Goal: Transaction & Acquisition: Book appointment/travel/reservation

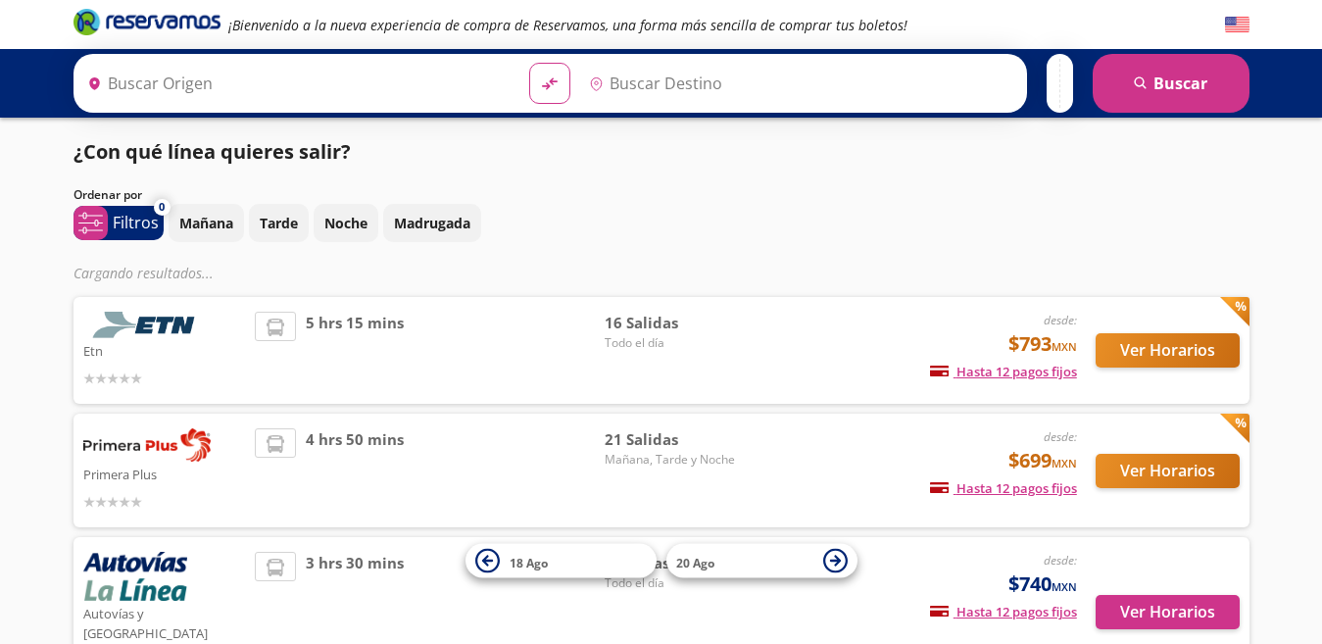
type input "[GEOGRAPHIC_DATA], [GEOGRAPHIC_DATA]"
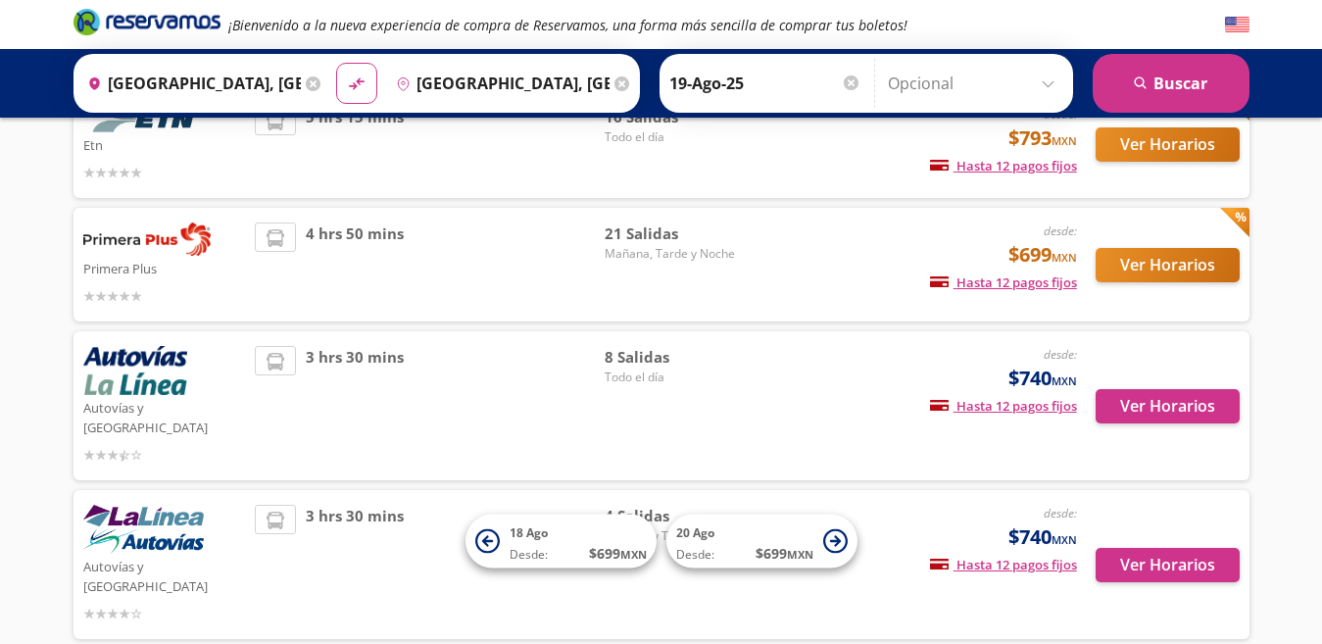
scroll to position [133, 0]
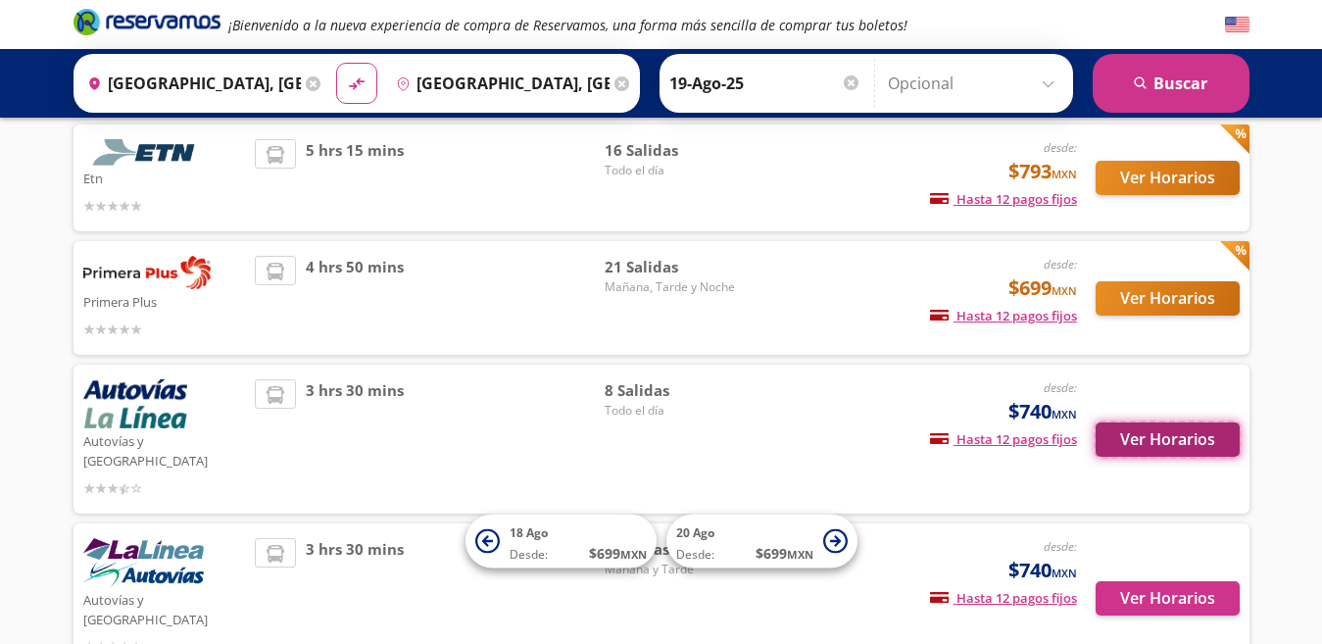
click at [1188, 433] on button "Ver Horarios" at bounding box center [1167, 439] width 144 height 34
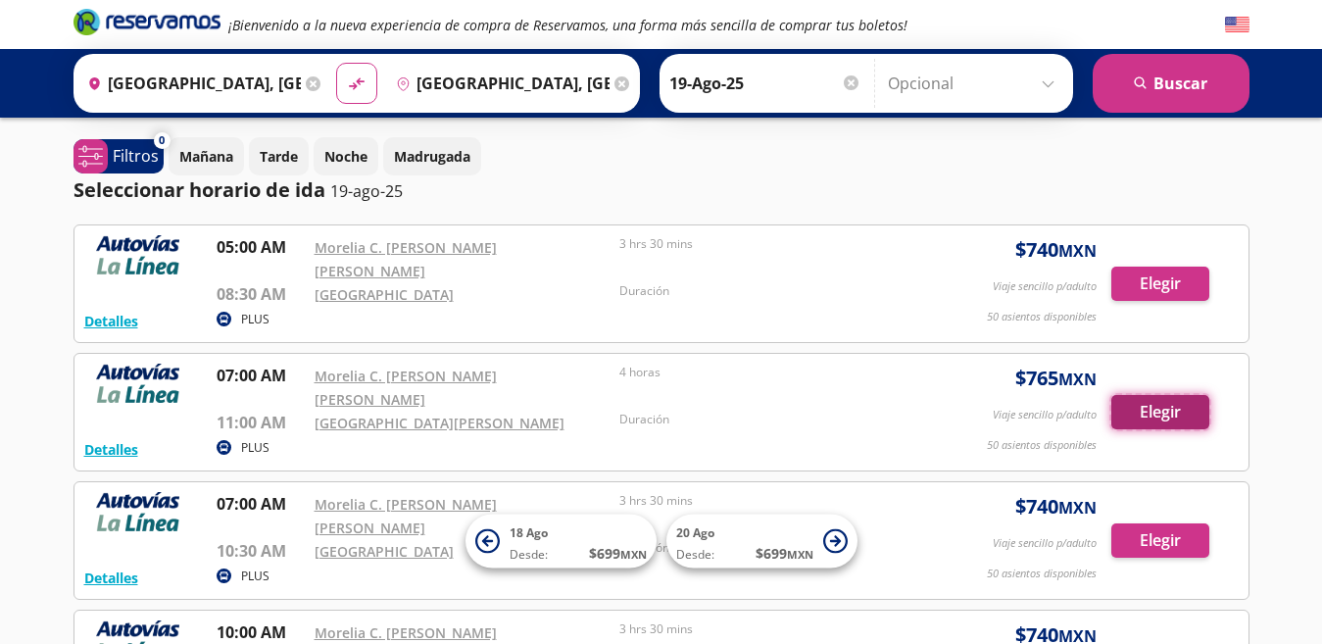
click at [1143, 395] on button "Elegir" at bounding box center [1160, 412] width 98 height 34
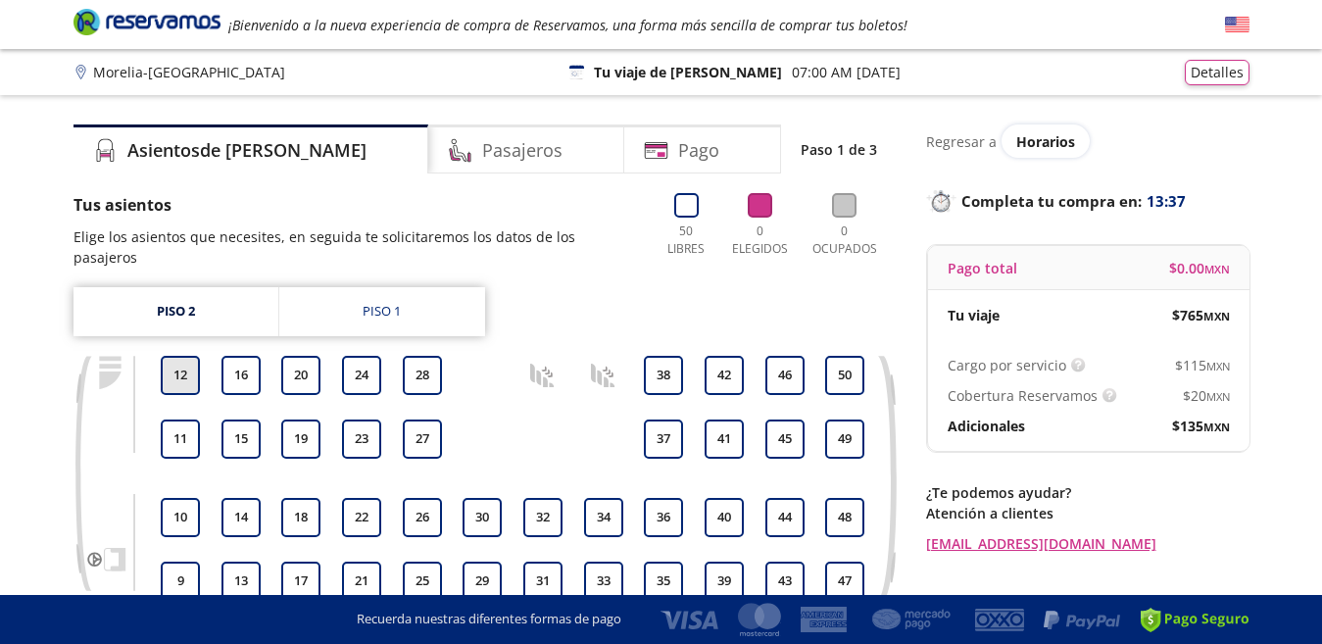
click at [174, 387] on button "12" at bounding box center [180, 375] width 39 height 39
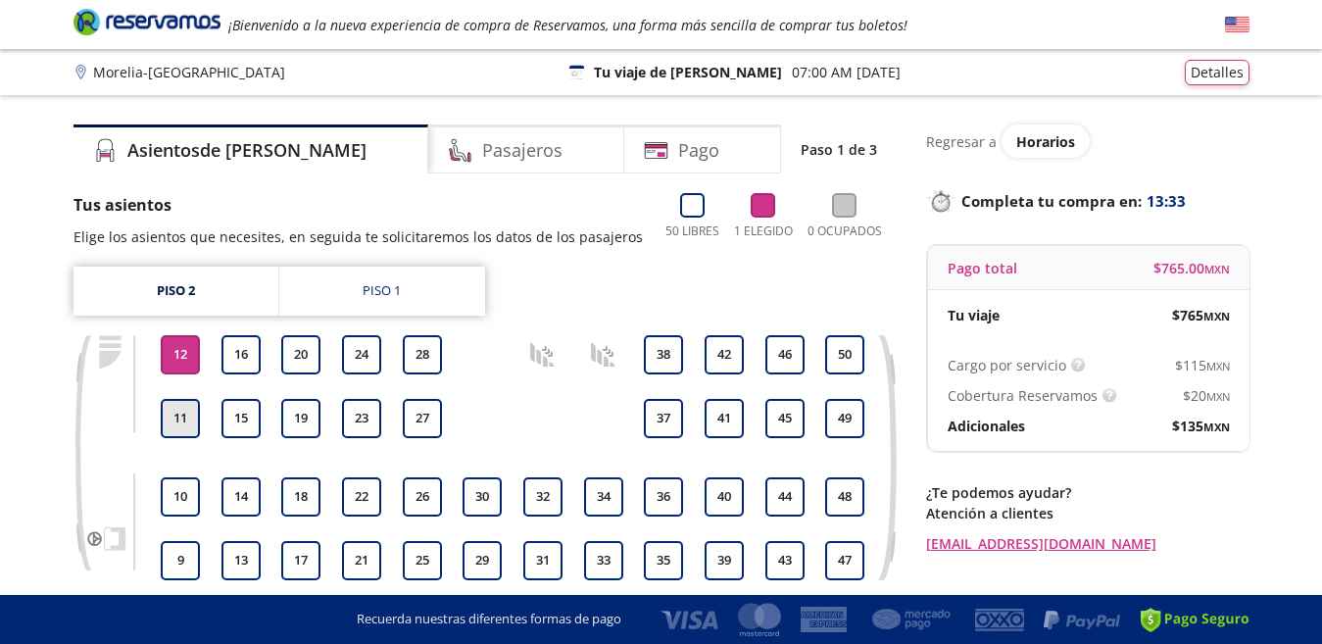
click at [167, 422] on button "11" at bounding box center [180, 418] width 39 height 39
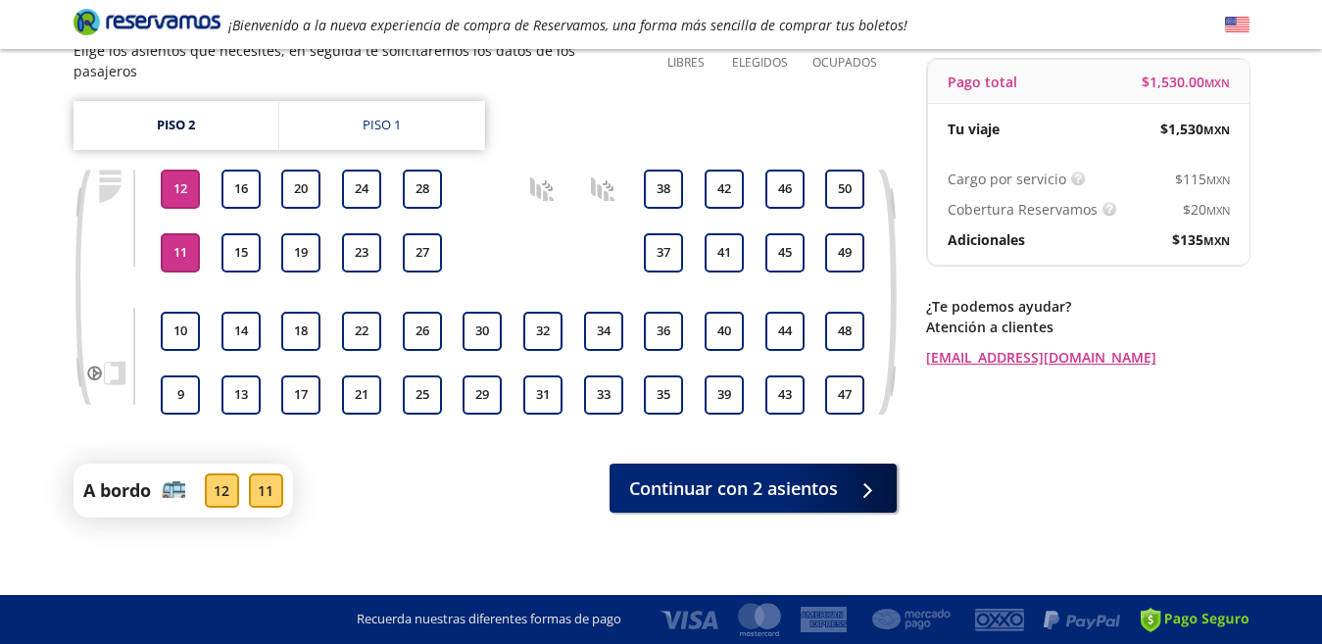
scroll to position [196, 0]
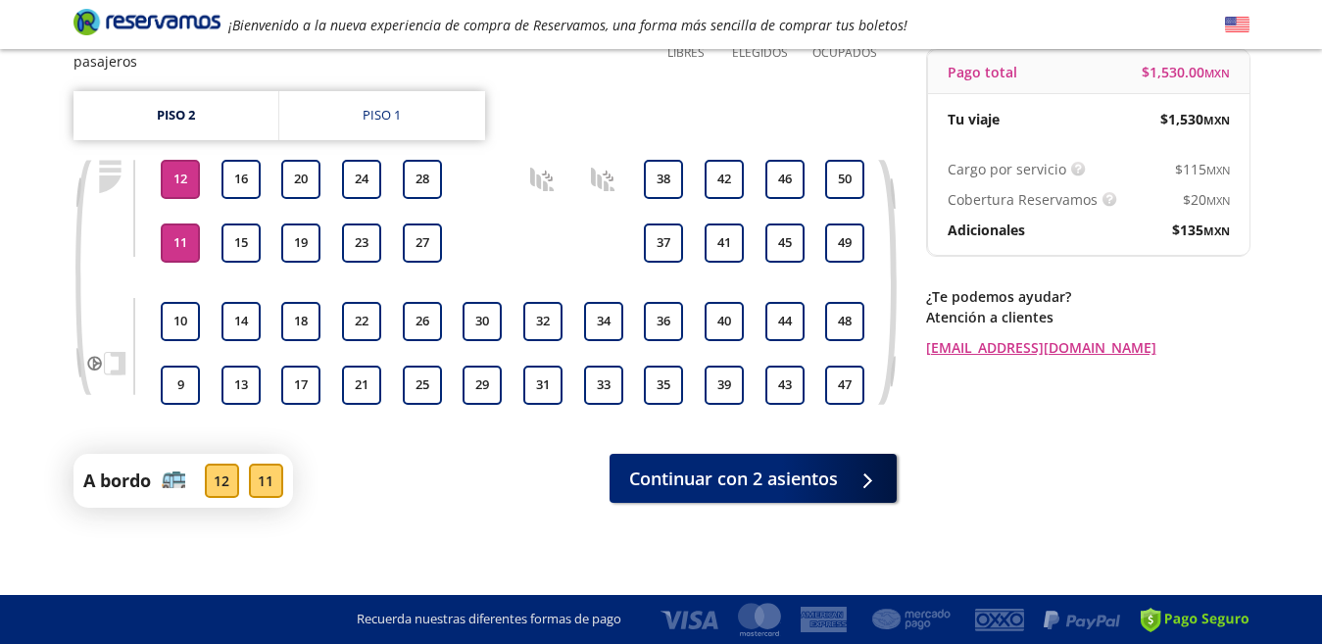
click at [168, 159] on div "Piso 2 Piso 1 9 10 11 12 13 14 15 16 17 18 19 20 21 22 23 24 25 26 27 28 29 30 …" at bounding box center [484, 262] width 823 height 343
click at [170, 170] on button "12" at bounding box center [180, 179] width 39 height 39
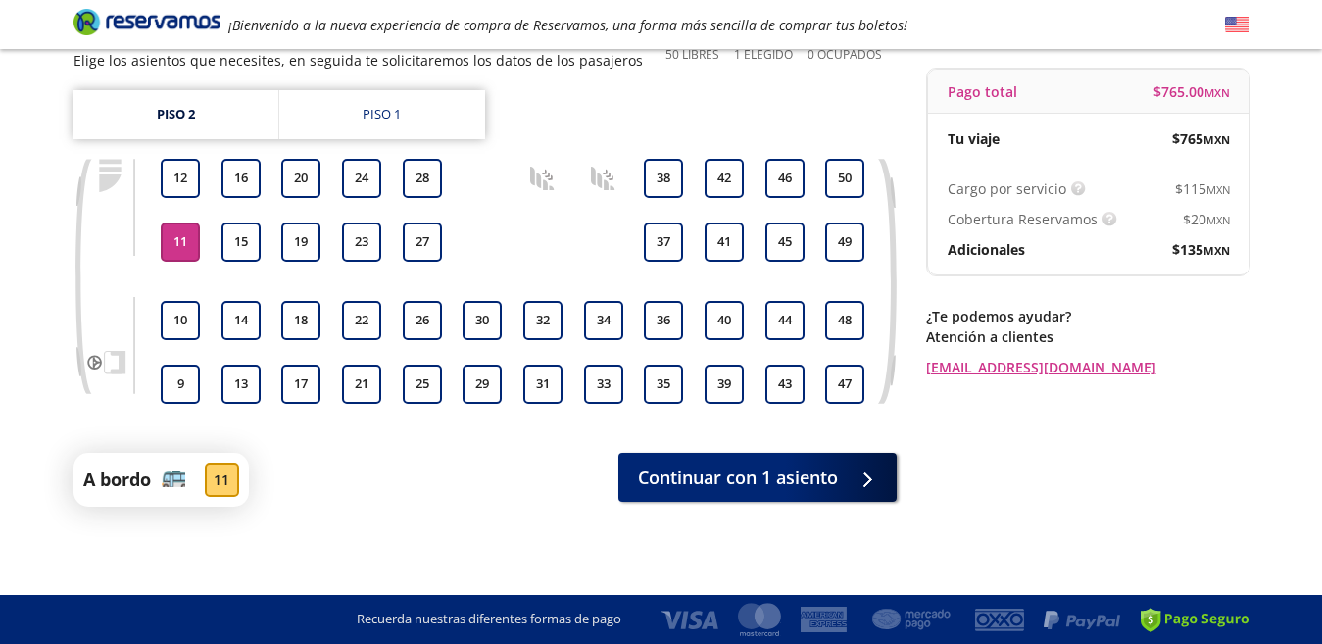
scroll to position [176, 0]
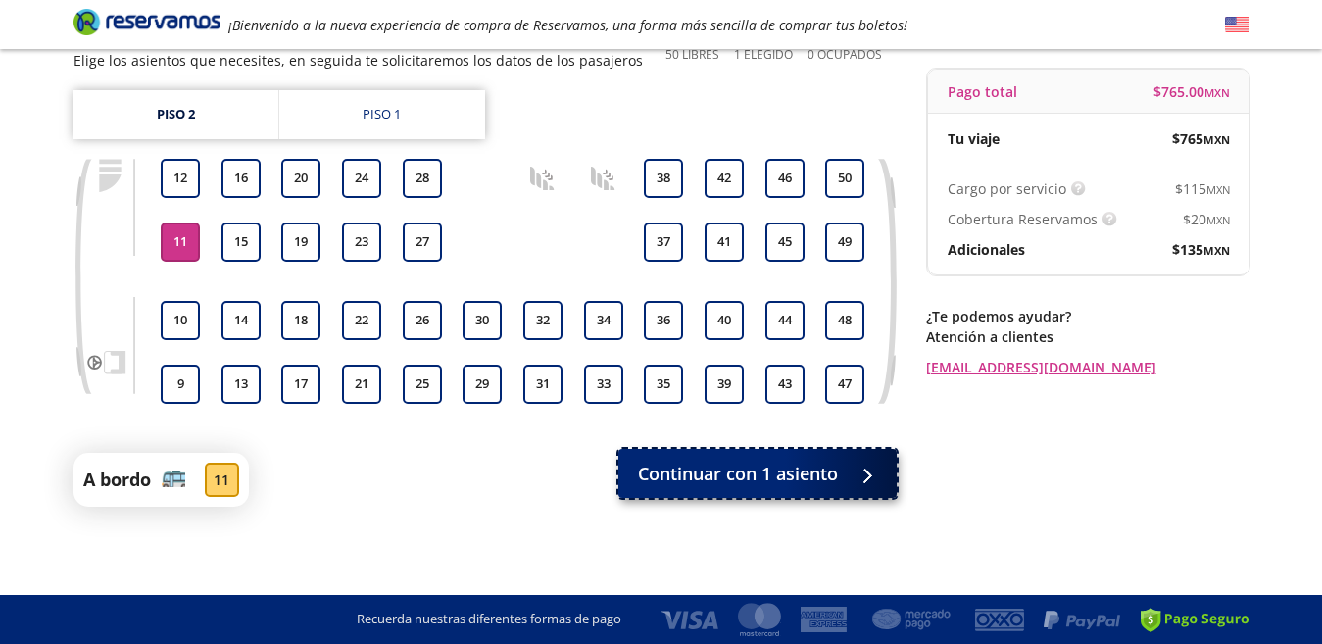
click at [790, 466] on span "Continuar con 1 asiento" at bounding box center [738, 474] width 200 height 26
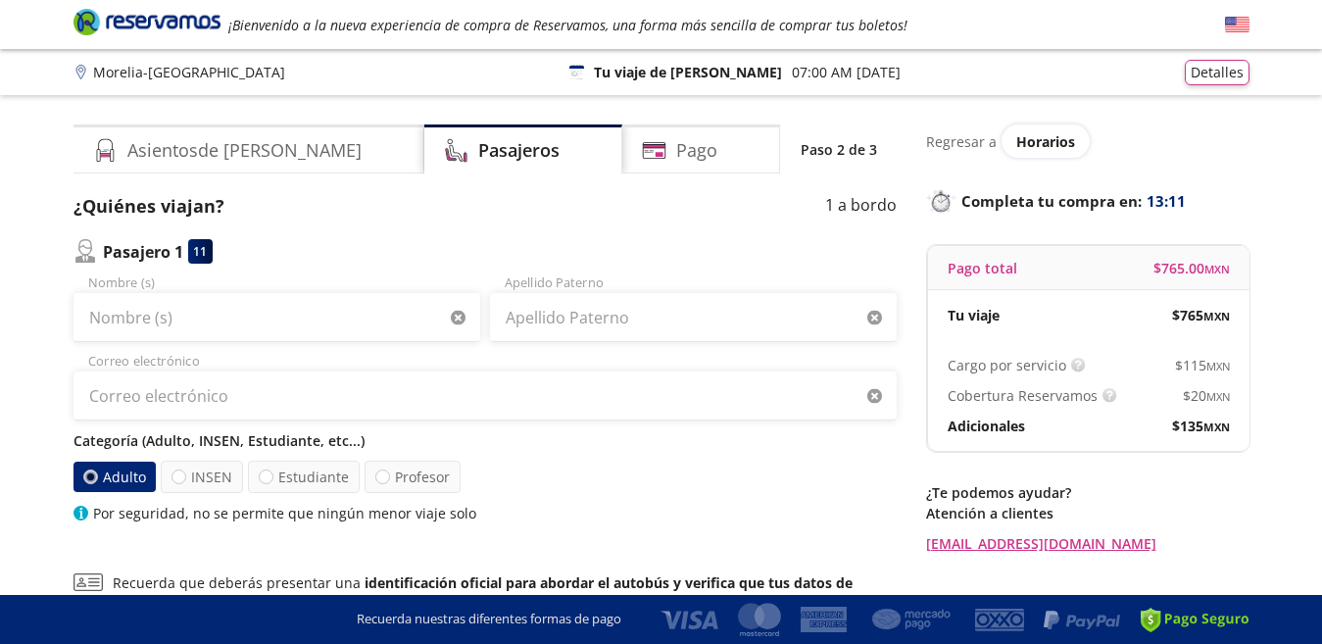
click at [37, 272] on div "Group 9 Created with Sketch. Datos para la compra Morelia - [GEOGRAPHIC_DATA] ¡…" at bounding box center [661, 444] width 1322 height 889
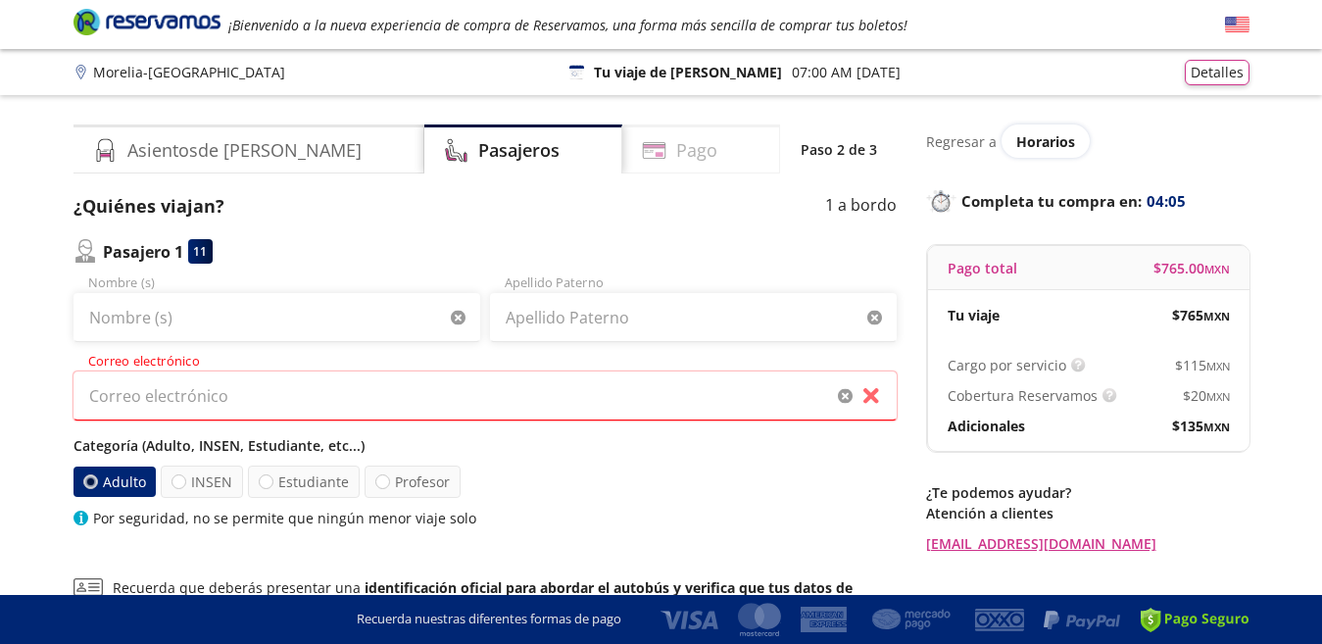
click at [656, 154] on icon at bounding box center [660, 154] width 8 height 5
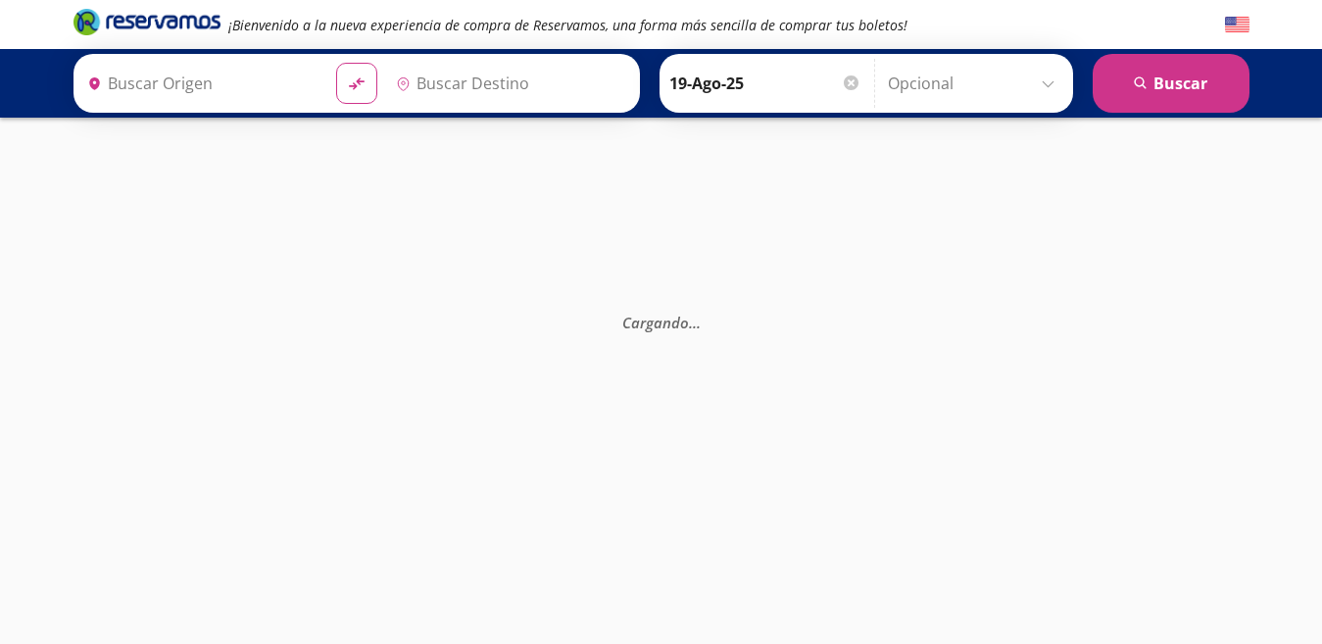
type input "[GEOGRAPHIC_DATA][PERSON_NAME], [GEOGRAPHIC_DATA]"
type input "Morelia C. [PERSON_NAME] [PERSON_NAME], [GEOGRAPHIC_DATA]"
